Goal: Task Accomplishment & Management: Manage account settings

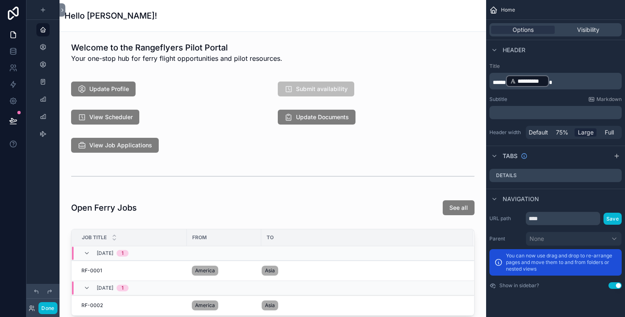
click at [43, 33] on icon "scrollable content" at bounding box center [43, 29] width 7 height 7
click at [49, 306] on button "Done" at bounding box center [47, 308] width 19 height 12
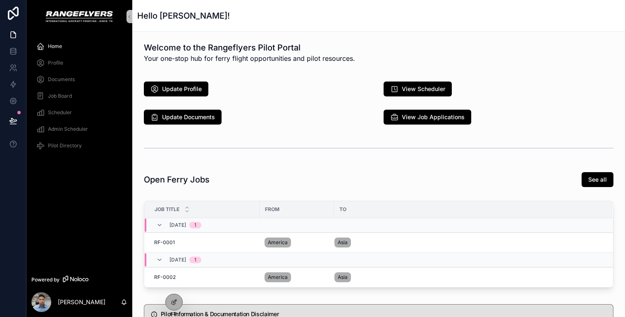
click at [62, 62] on span "Profile" at bounding box center [55, 63] width 15 height 7
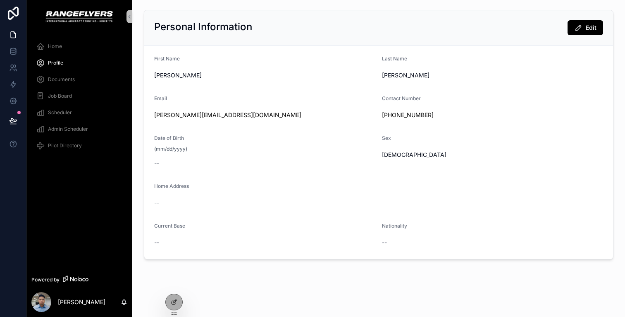
click at [65, 81] on span "Documents" at bounding box center [61, 79] width 27 height 7
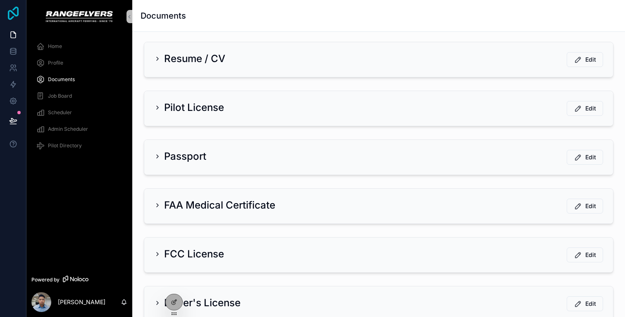
click at [7, 9] on icon at bounding box center [13, 13] width 17 height 13
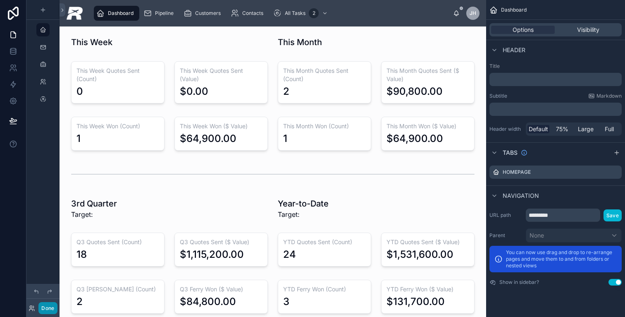
click at [50, 306] on button "Done" at bounding box center [47, 308] width 19 height 12
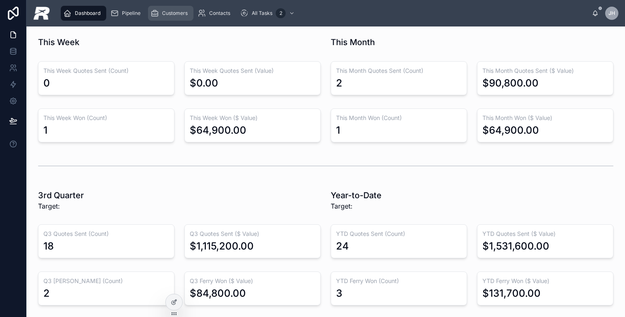
click at [150, 17] on link "Customers" at bounding box center [170, 13] width 45 height 15
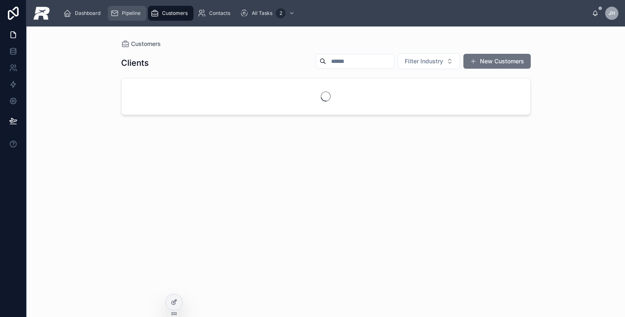
click at [140, 17] on div "Pipeline" at bounding box center [127, 13] width 34 height 13
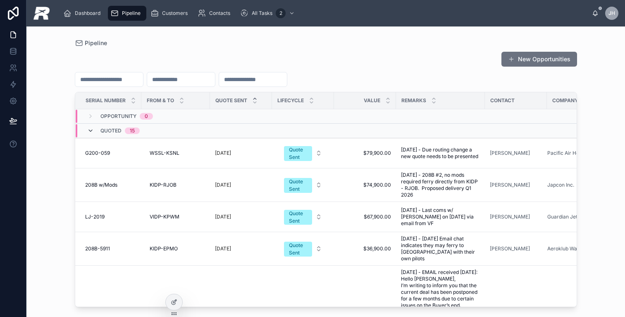
click at [89, 130] on icon at bounding box center [90, 130] width 7 height 7
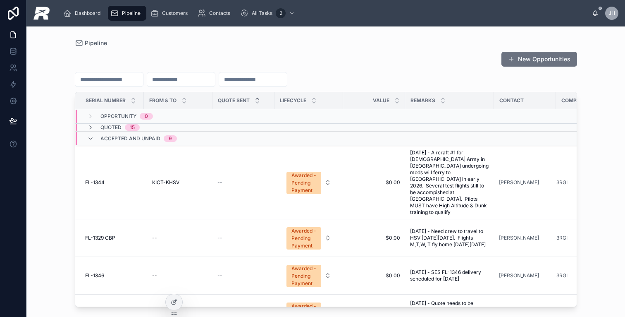
click at [89, 142] on div "Accepted and Unpaid 9" at bounding box center [132, 138] width 90 height 13
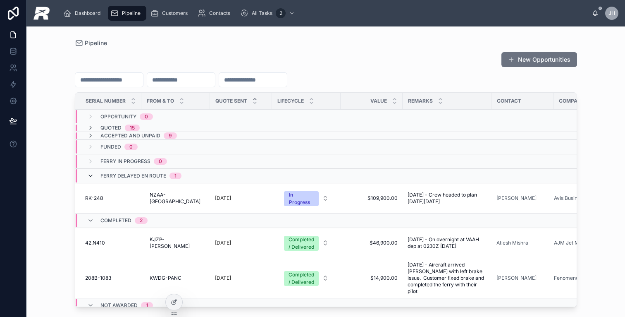
click at [90, 176] on icon at bounding box center [90, 175] width 7 height 7
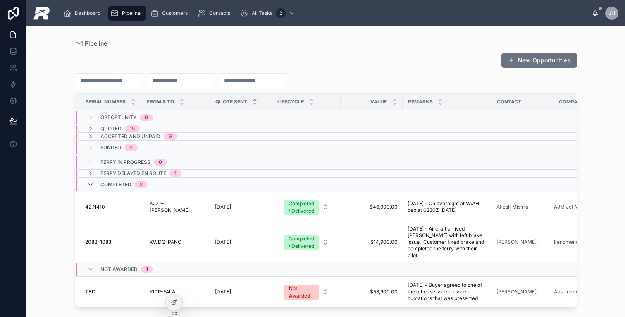
click at [90, 185] on icon at bounding box center [90, 184] width 7 height 7
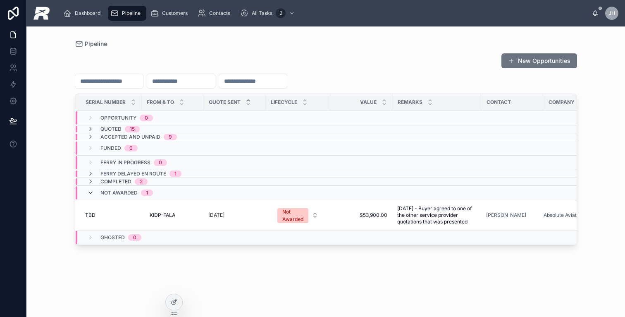
click at [93, 193] on icon at bounding box center [90, 192] width 7 height 7
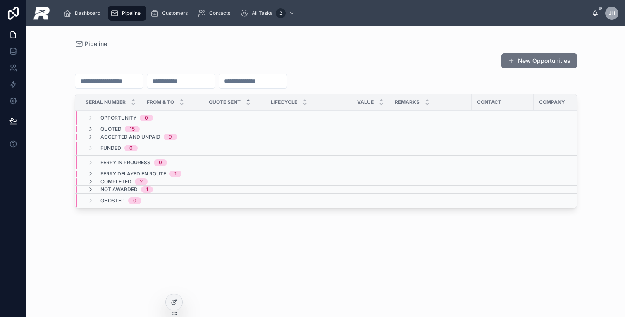
click at [91, 127] on icon at bounding box center [90, 129] width 7 height 7
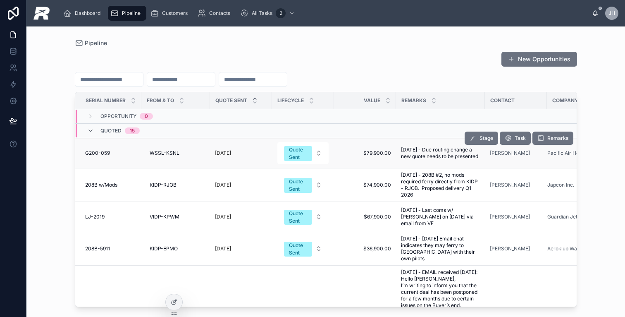
scroll to position [14, 0]
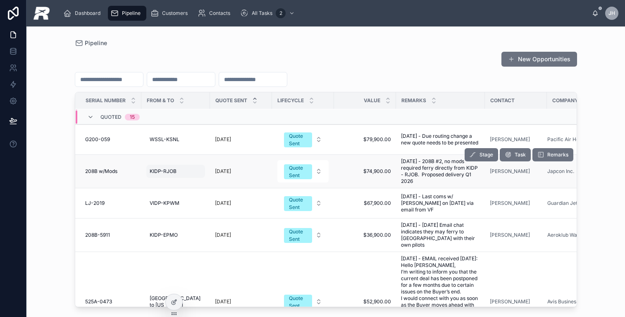
click at [194, 175] on div "KIDP-RJOB KIDP-RJOB" at bounding box center [175, 171] width 59 height 13
click at [227, 161] on td "4 months ago" at bounding box center [241, 172] width 62 height 34
click at [137, 158] on td "208B w/Mods 208B w/Mods" at bounding box center [108, 172] width 66 height 34
click at [474, 177] on td "2025-08-26 - 208B #2, no mods required ferry directly from KIDP - RJOB. Propose…" at bounding box center [440, 172] width 89 height 34
click at [106, 170] on span "208B w/Mods" at bounding box center [101, 171] width 32 height 7
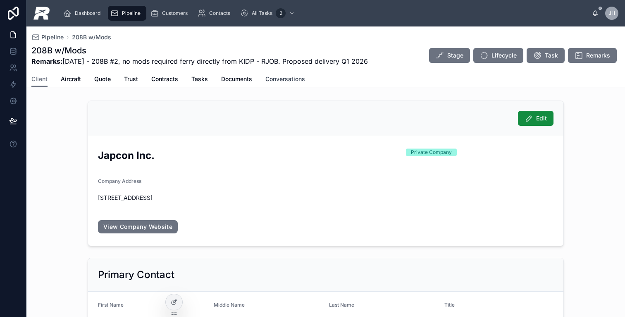
click at [288, 79] on span "Conversations" at bounding box center [286, 79] width 40 height 8
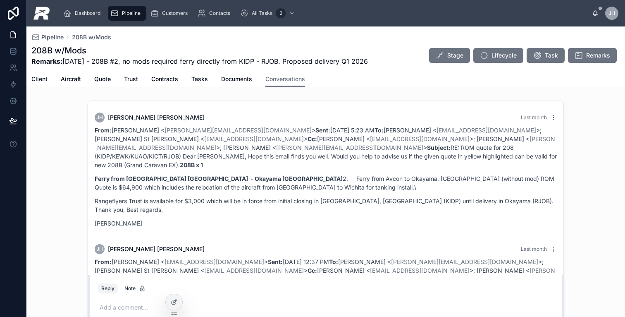
click at [91, 46] on h1 "208B w/Mods" at bounding box center [199, 51] width 337 height 12
click at [74, 120] on div "JH Joseph Hildebrandt Last month From: Mayumi Yamase < m.yamase@japcon.co.jp > …" at bounding box center [325, 219] width 599 height 244
click at [67, 139] on div "JH Joseph Hildebrandt Last month From: Mayumi Yamase < m.yamase@japcon.co.jp > …" at bounding box center [325, 219] width 599 height 244
click at [57, 36] on span "Pipeline" at bounding box center [52, 37] width 22 height 8
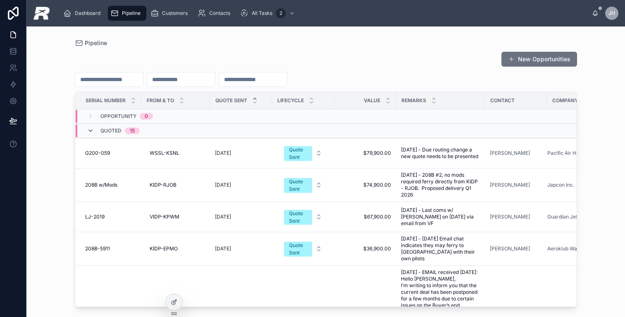
click at [92, 130] on icon at bounding box center [90, 130] width 7 height 7
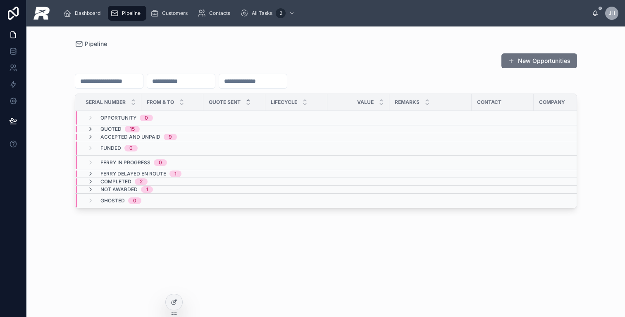
click at [92, 129] on icon at bounding box center [90, 129] width 7 height 7
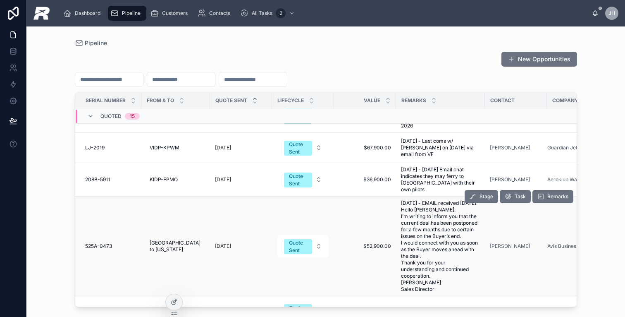
scroll to position [69, 0]
click at [96, 245] on span "525A-0473" at bounding box center [98, 245] width 27 height 7
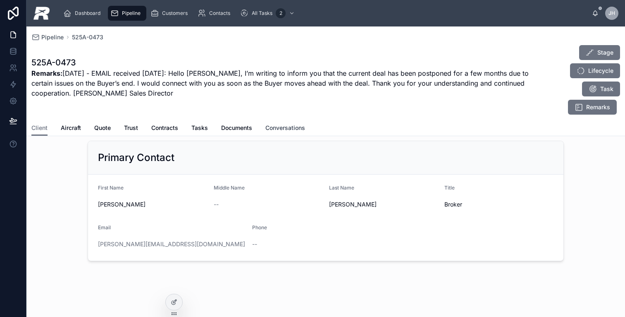
click at [298, 129] on span "Conversations" at bounding box center [286, 128] width 40 height 8
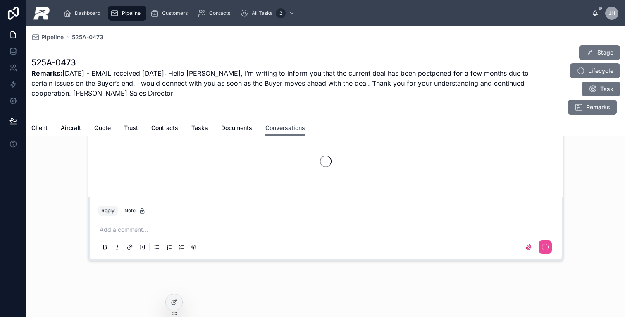
scroll to position [94, 0]
click at [45, 132] on link "Client" at bounding box center [39, 128] width 16 height 17
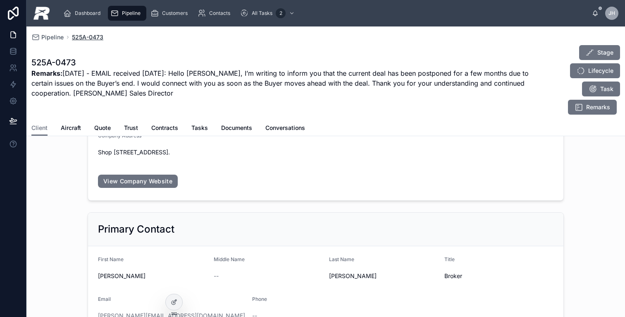
click at [87, 36] on span "525A-0473" at bounding box center [87, 37] width 31 height 8
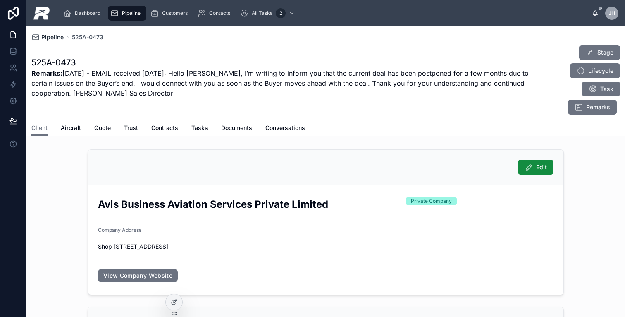
click at [55, 36] on span "Pipeline" at bounding box center [52, 37] width 22 height 8
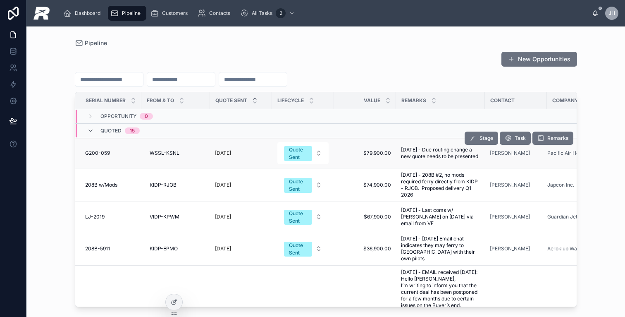
scroll to position [1, 0]
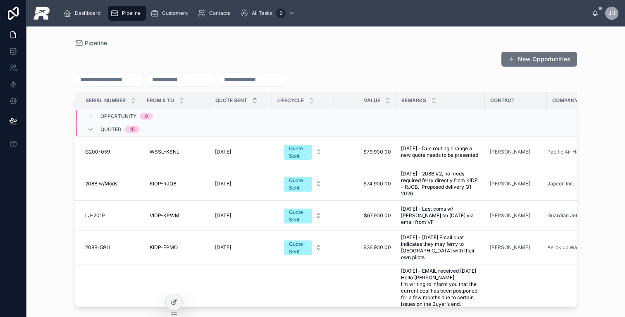
click at [109, 130] on span "Quoted" at bounding box center [111, 129] width 21 height 7
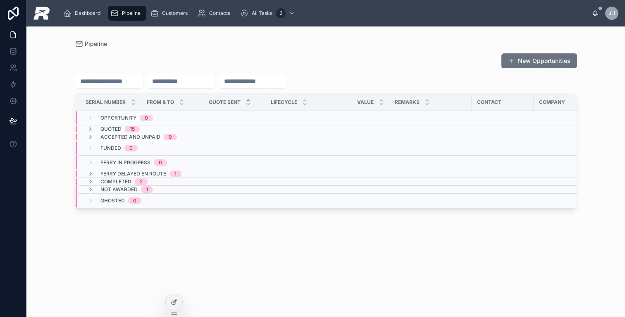
scroll to position [0, 0]
click at [117, 117] on span "Opportunity" at bounding box center [119, 118] width 36 height 7
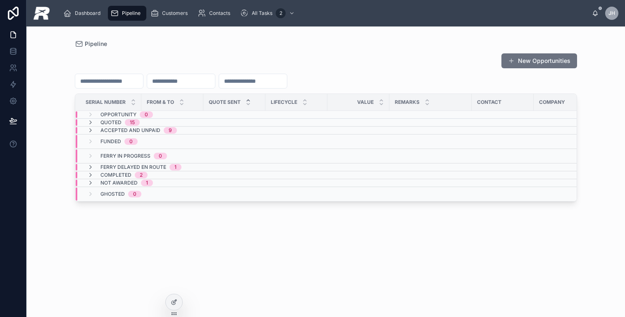
click at [113, 114] on span "Opportunity" at bounding box center [119, 114] width 36 height 7
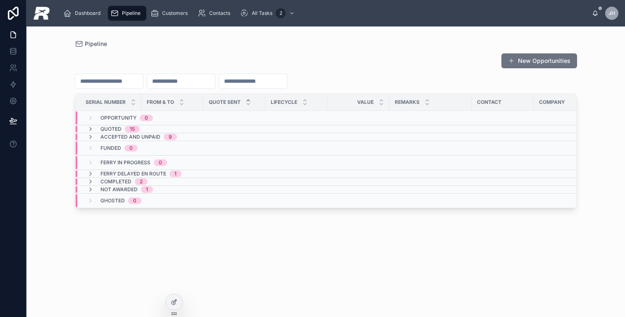
click at [110, 115] on span "Opportunity" at bounding box center [119, 118] width 36 height 7
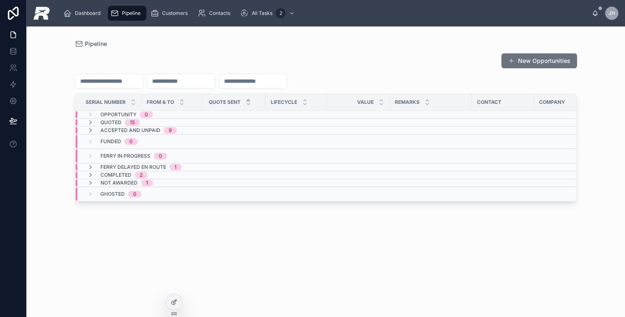
click at [110, 115] on span "Opportunity" at bounding box center [119, 114] width 36 height 7
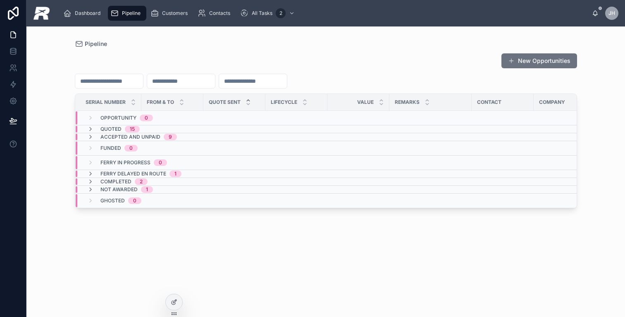
click at [110, 129] on span "Quoted" at bounding box center [111, 129] width 21 height 7
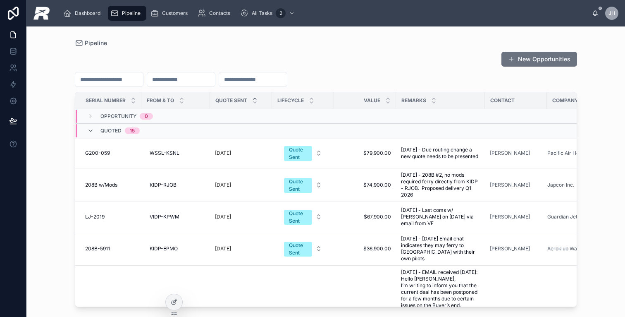
click at [110, 129] on span "Quoted" at bounding box center [111, 130] width 21 height 7
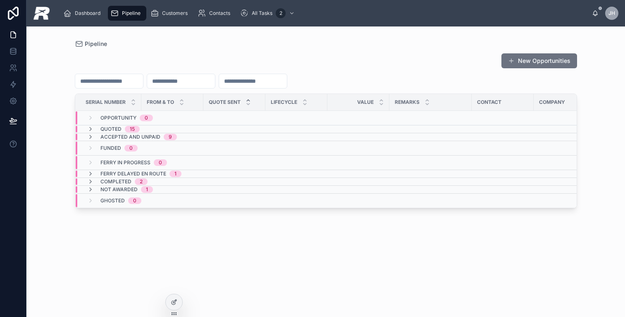
click at [121, 136] on span "Accepted and Unpaid" at bounding box center [131, 137] width 60 height 7
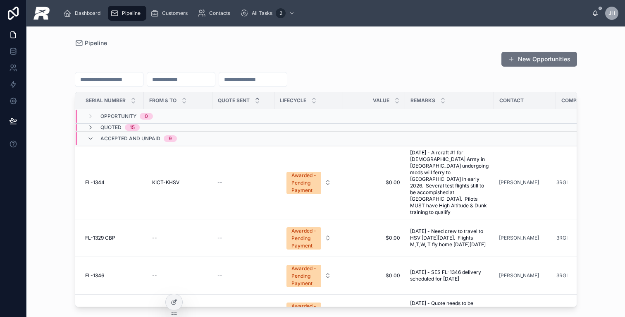
click at [115, 136] on span "Accepted and Unpaid" at bounding box center [131, 138] width 60 height 7
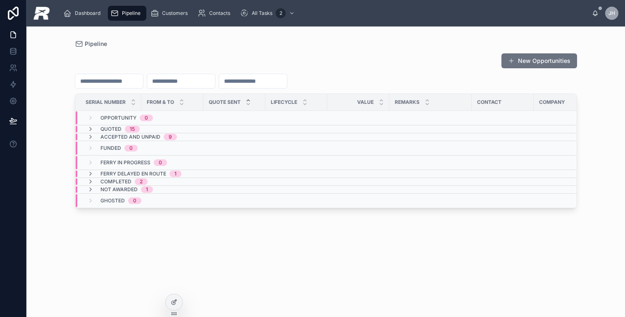
click at [111, 127] on span "Quoted" at bounding box center [111, 129] width 21 height 7
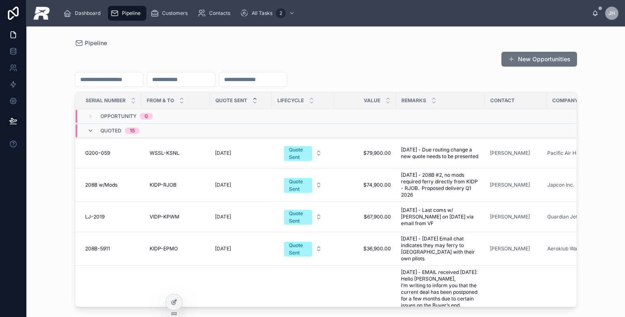
click at [111, 135] on div "Quoted 15" at bounding box center [120, 130] width 39 height 13
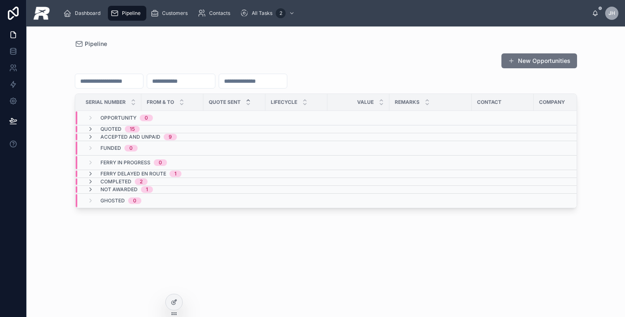
click at [93, 134] on div "Accepted and Unpaid 9" at bounding box center [132, 137] width 90 height 7
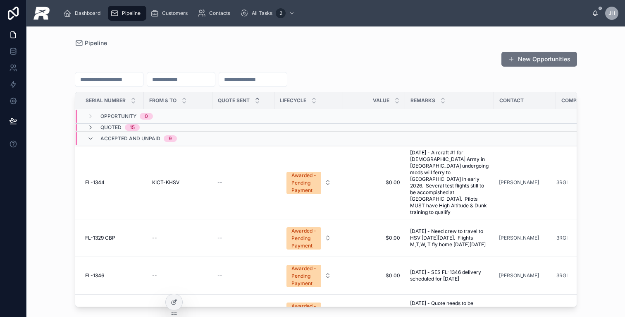
click at [93, 134] on div "Accepted and Unpaid 9" at bounding box center [132, 138] width 90 height 13
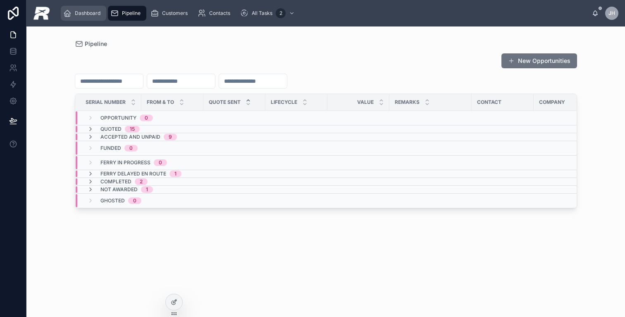
click at [82, 11] on span "Dashboard" at bounding box center [88, 13] width 26 height 7
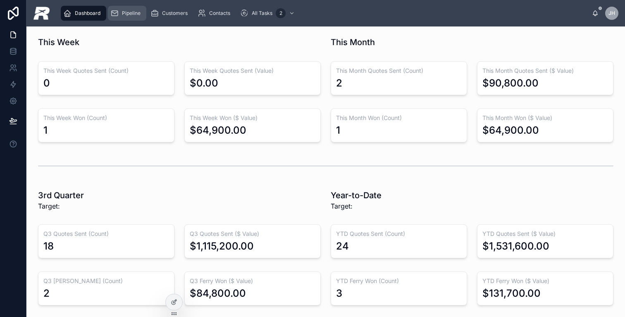
click at [122, 14] on span "Pipeline" at bounding box center [131, 13] width 19 height 7
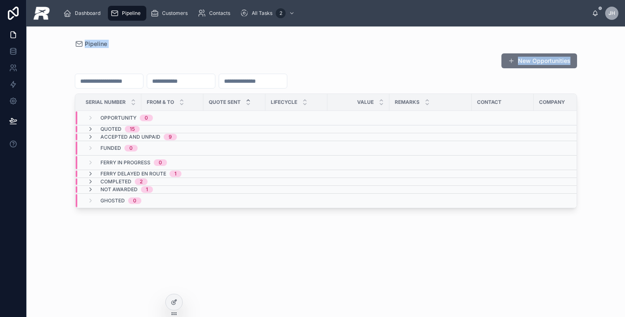
drag, startPoint x: 67, startPoint y: 38, endPoint x: 155, endPoint y: 71, distance: 94.0
click at [156, 71] on div "Pipeline New Opportunities Serial Number From & To Quote Sent Lifecycle Value R…" at bounding box center [326, 166] width 529 height 280
click at [155, 71] on div "New Opportunities Serial Number From & To Quote Sent Lifecycle Value Remarks Co…" at bounding box center [326, 177] width 503 height 259
drag, startPoint x: 64, startPoint y: 43, endPoint x: 127, endPoint y: 48, distance: 63.0
click at [127, 48] on div "Pipeline New Opportunities Serial Number From & To Quote Sent Lifecycle Value R…" at bounding box center [326, 166] width 529 height 280
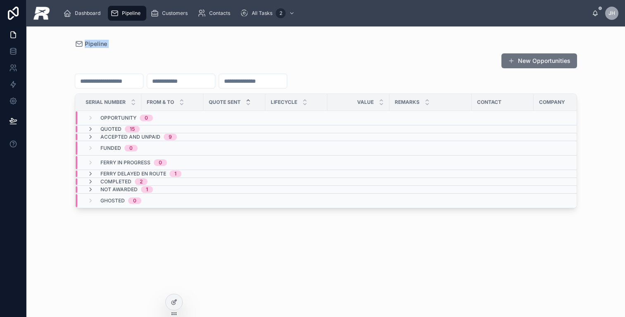
click at [127, 48] on div "New Opportunities Serial Number From & To Quote Sent Lifecycle Value Remarks Co…" at bounding box center [326, 177] width 503 height 259
click at [237, 260] on div "New Opportunities Serial Number From & To Quote Sent Lifecycle Value Remarks Co…" at bounding box center [326, 177] width 503 height 259
